Goal: Download file/media

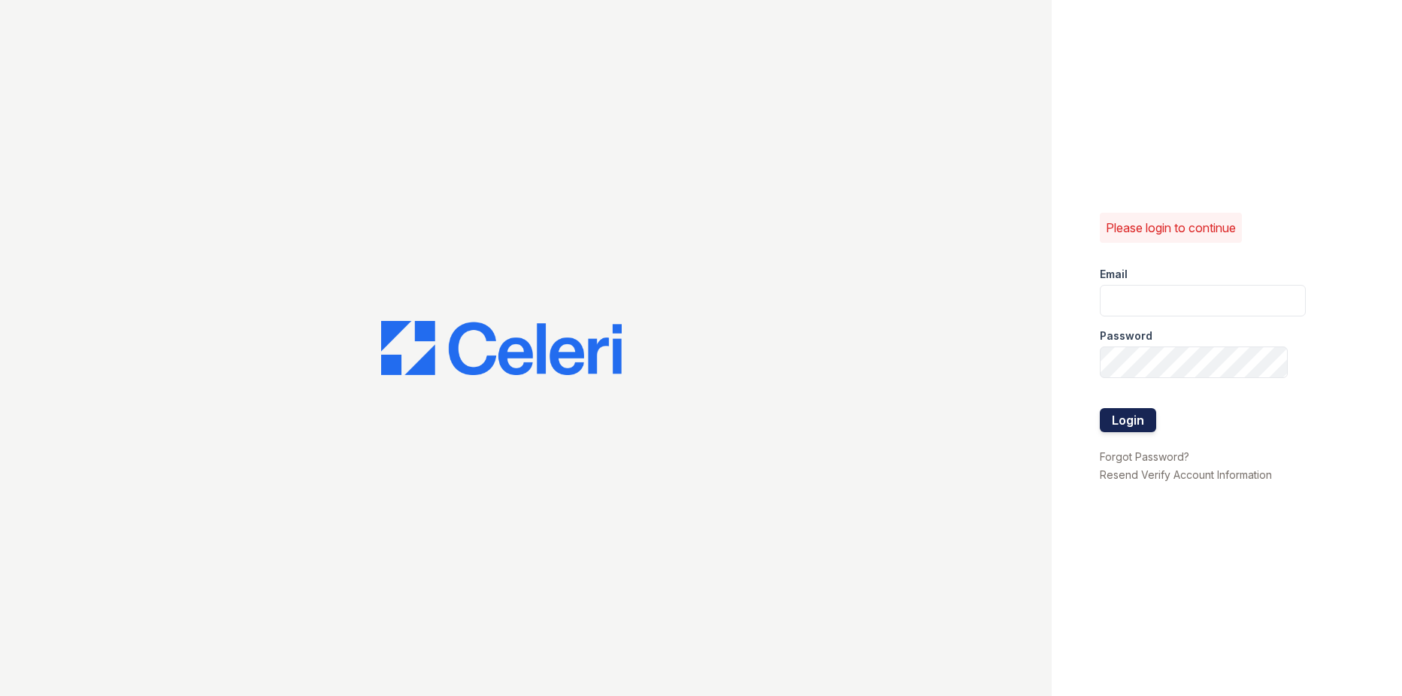
type input "[EMAIL_ADDRESS][DOMAIN_NAME]"
click at [1113, 423] on button "Login" at bounding box center [1128, 420] width 56 height 24
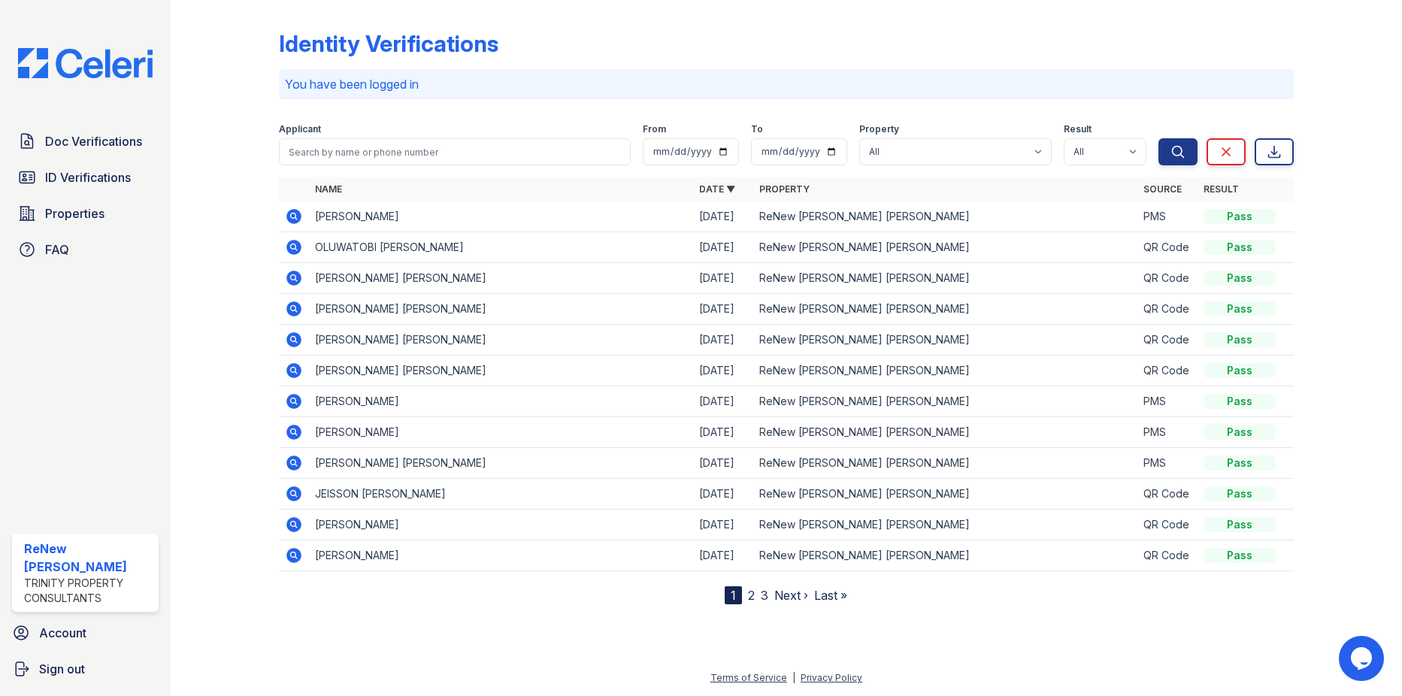
click at [295, 218] on icon at bounding box center [294, 217] width 18 height 18
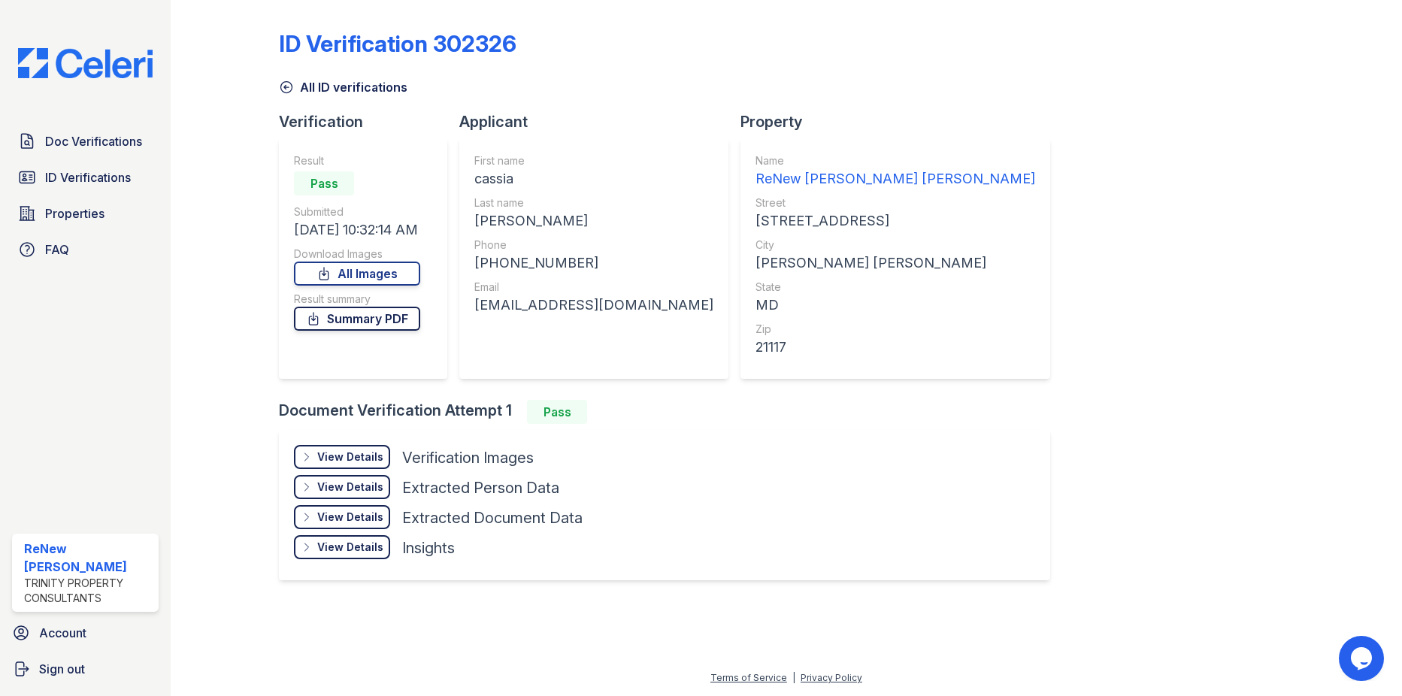
click at [377, 318] on link "Summary PDF" at bounding box center [357, 319] width 126 height 24
